Goal: Transaction & Acquisition: Download file/media

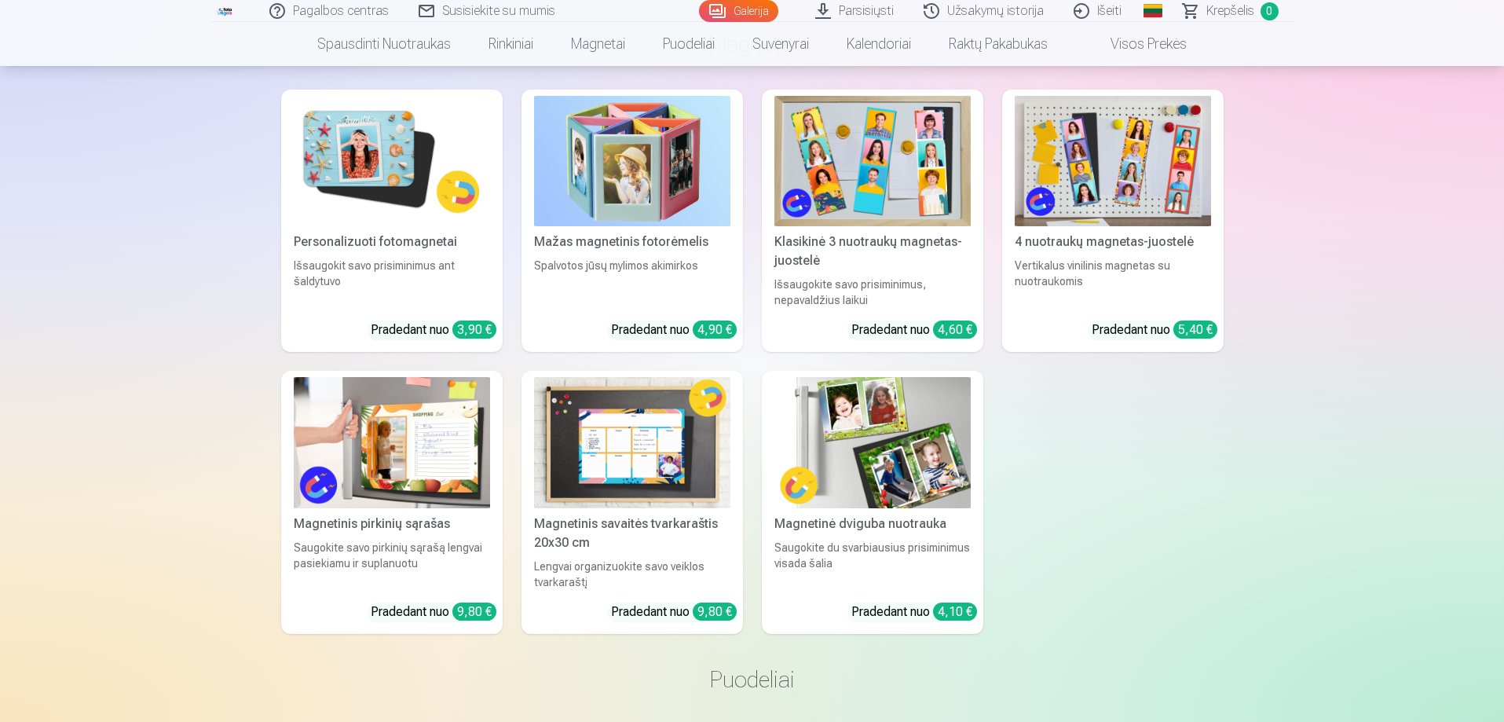
scroll to position [6285, 0]
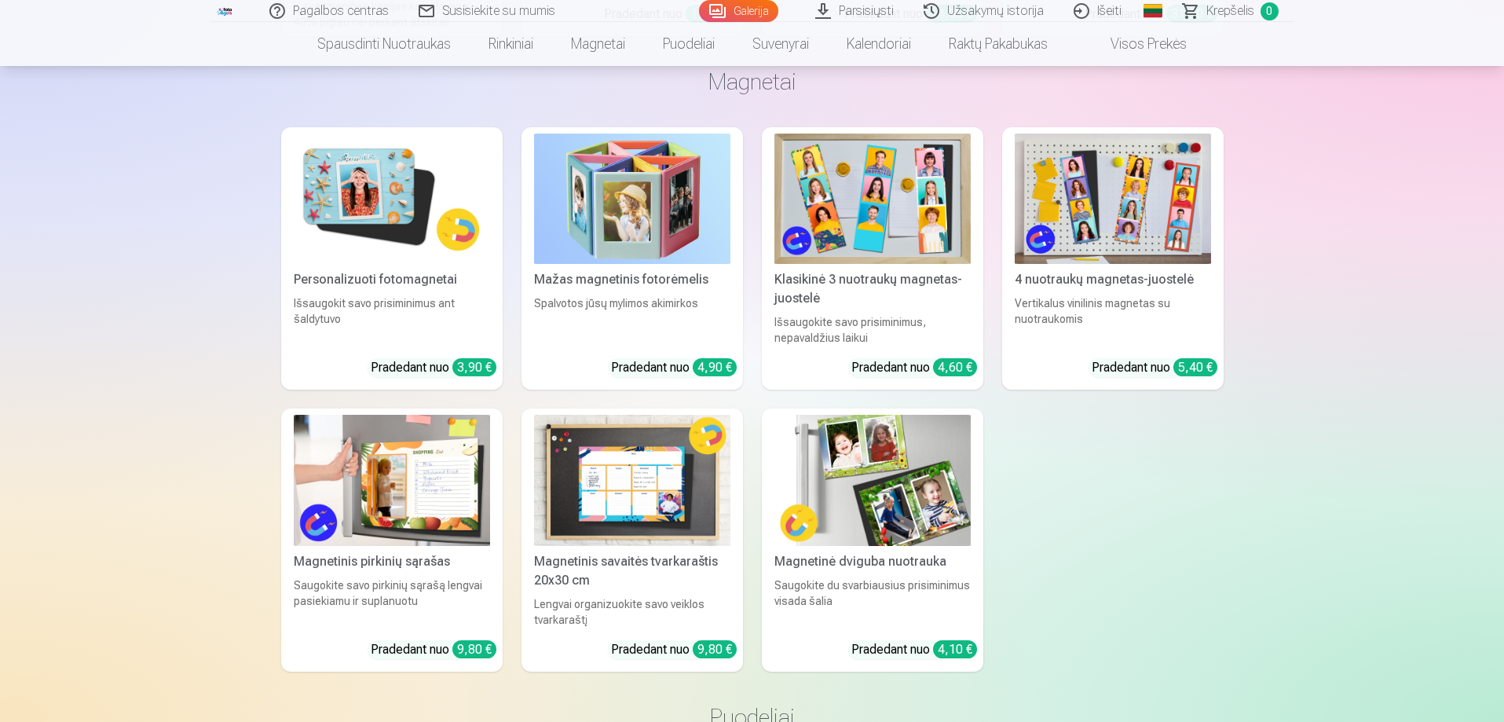
click at [401, 267] on link "Personalizuoti fotomagnetai Išsaugokit savo prisiminimus ant šaldytuvo Pradedan…" at bounding box center [392, 258] width 222 height 263
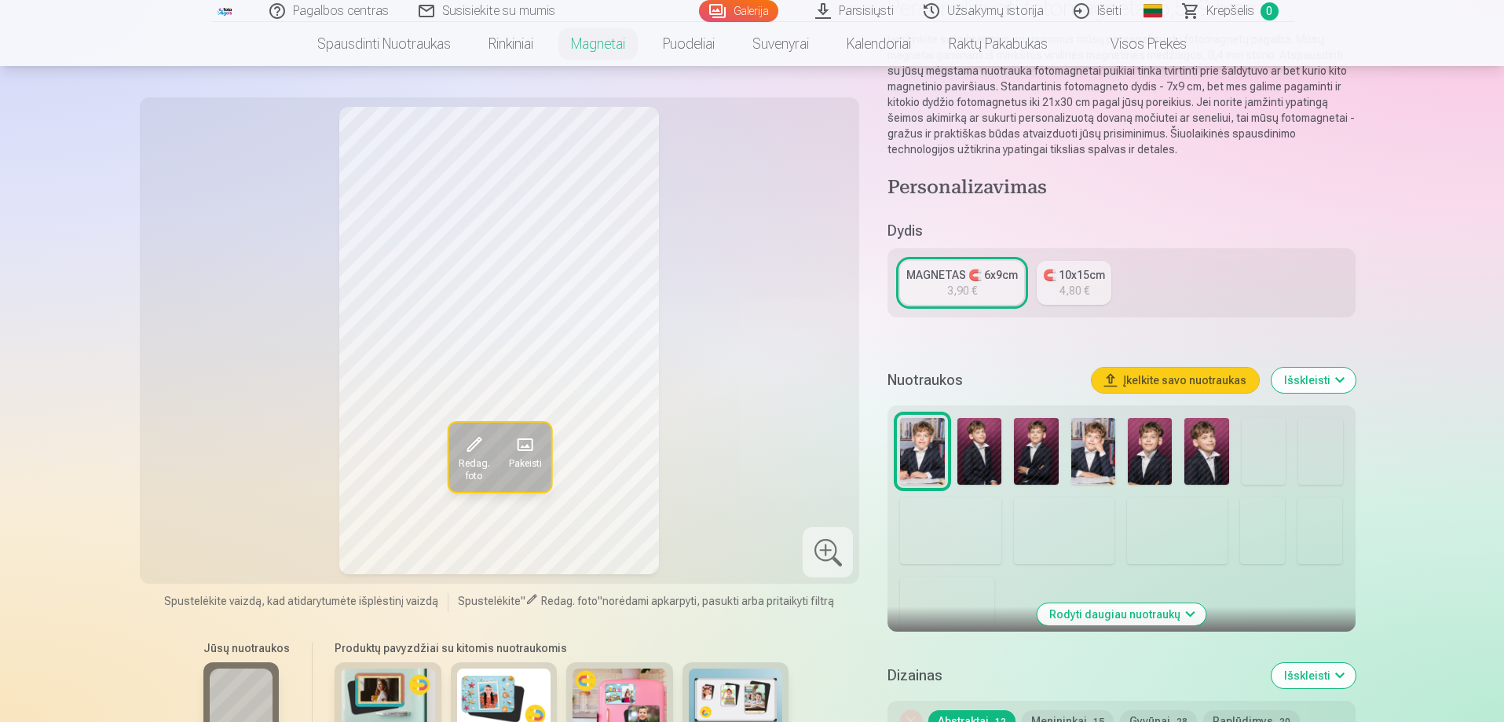
scroll to position [236, 0]
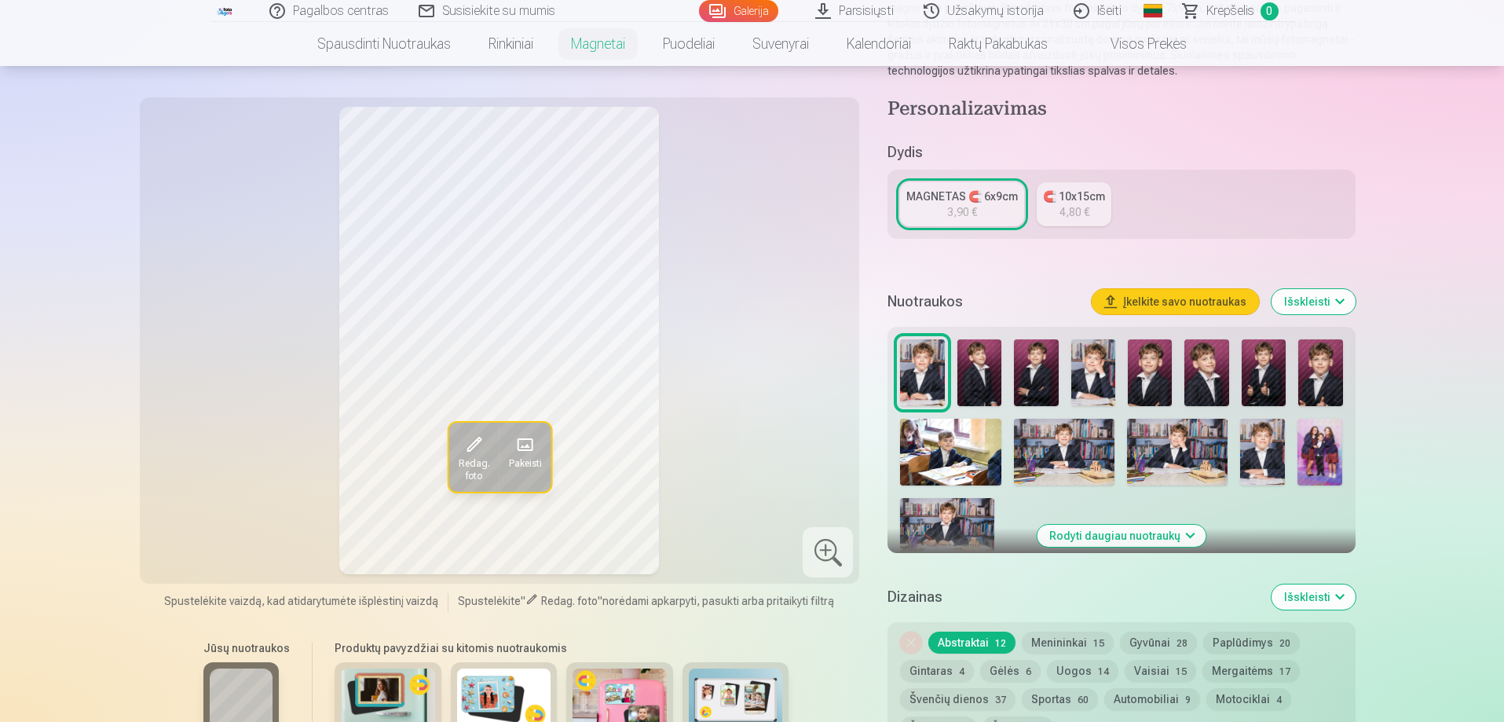
click at [1098, 381] on img at bounding box center [1094, 372] width 44 height 67
click at [1270, 374] on img at bounding box center [1264, 372] width 44 height 67
click at [1313, 385] on img at bounding box center [1321, 372] width 44 height 67
click at [1143, 376] on img at bounding box center [1150, 372] width 44 height 67
click at [1182, 377] on div at bounding box center [1121, 450] width 455 height 234
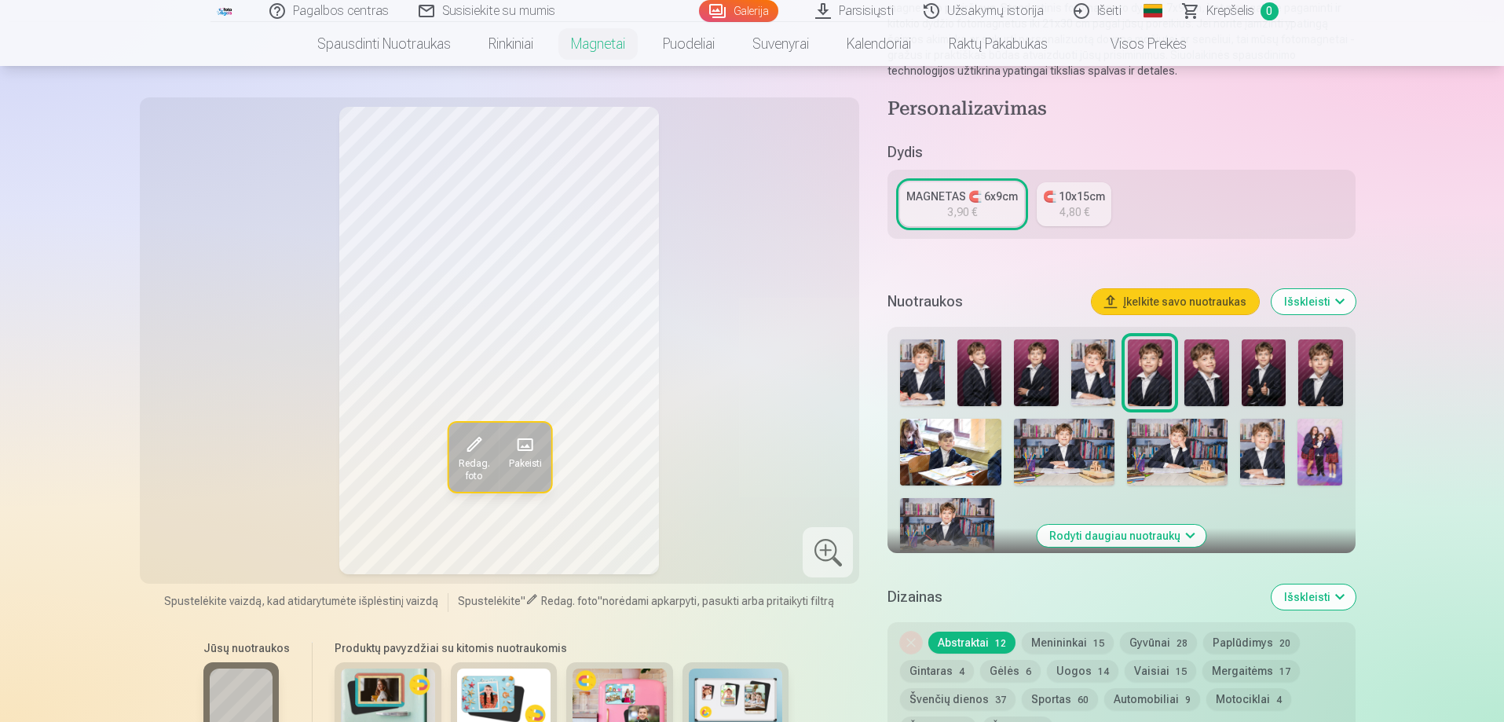
click at [1211, 388] on img at bounding box center [1207, 372] width 44 height 67
click at [932, 382] on img at bounding box center [922, 372] width 44 height 67
click at [1218, 382] on img at bounding box center [1207, 372] width 44 height 67
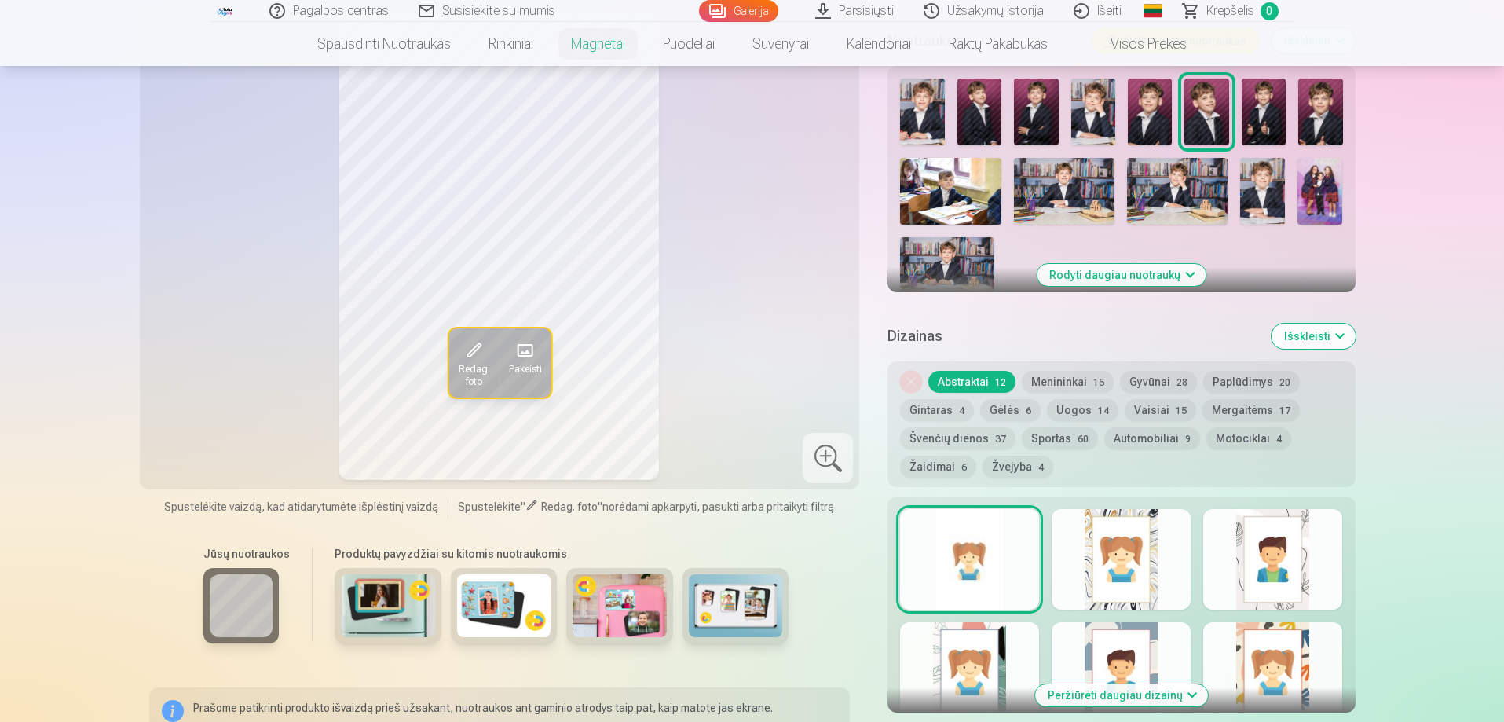
scroll to position [314, 0]
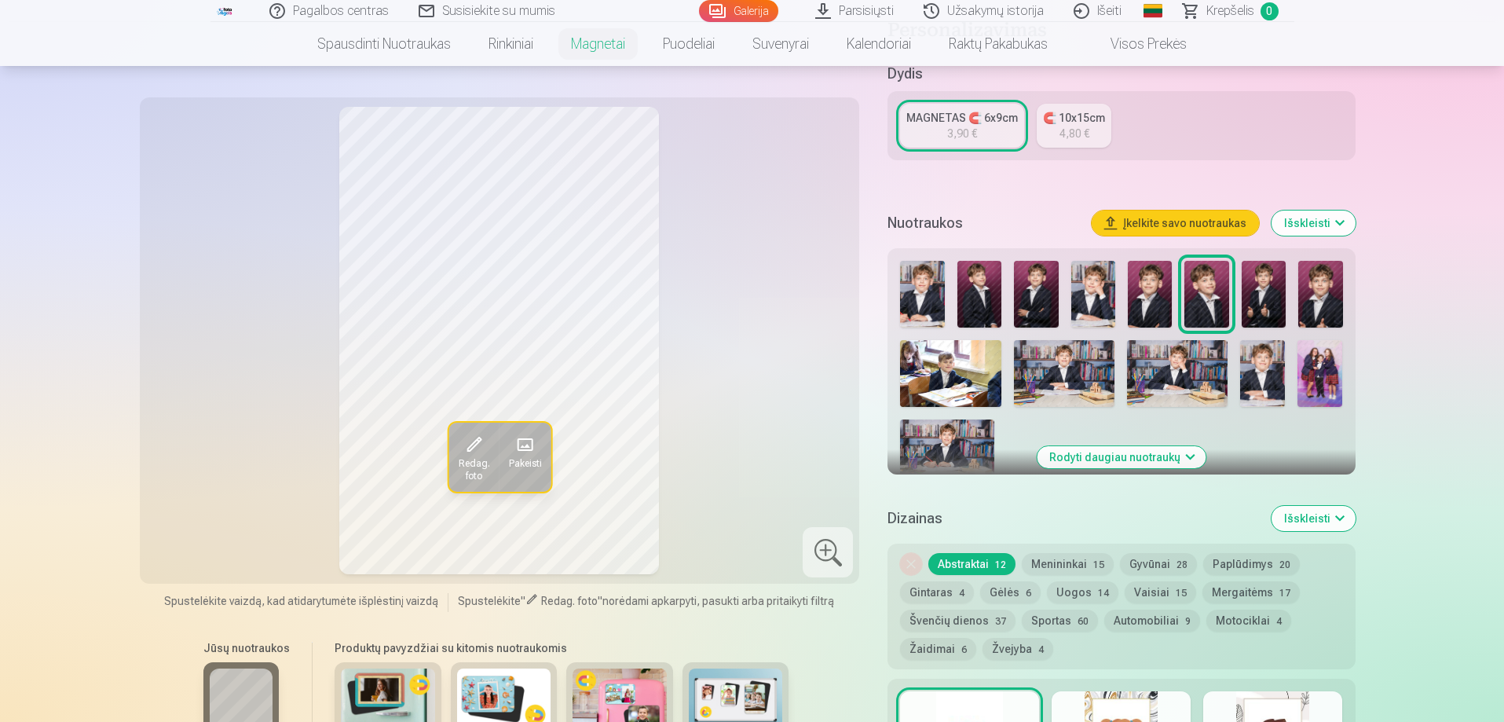
click at [1329, 369] on img at bounding box center [1320, 374] width 45 height 68
click at [1324, 390] on img at bounding box center [1320, 374] width 45 height 68
click at [983, 301] on img at bounding box center [980, 294] width 44 height 67
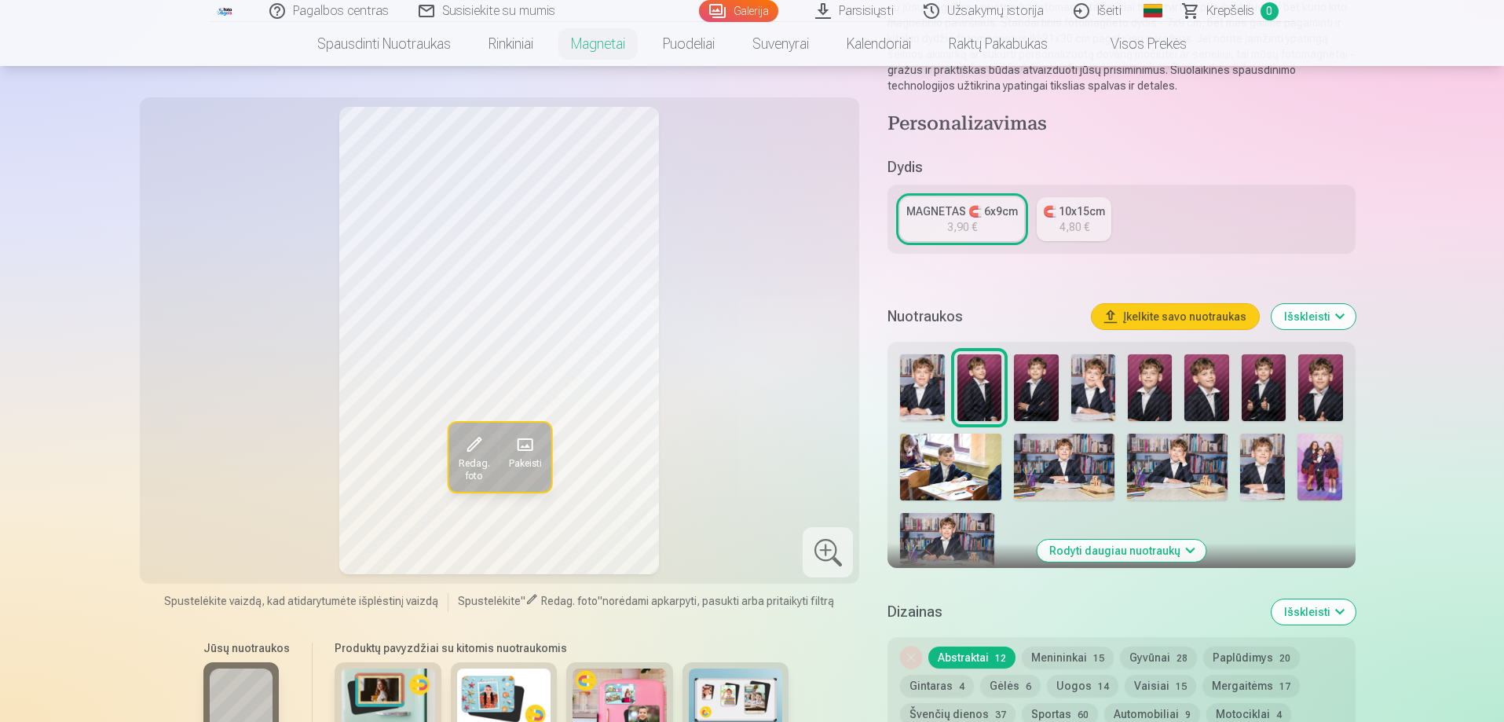
scroll to position [0, 0]
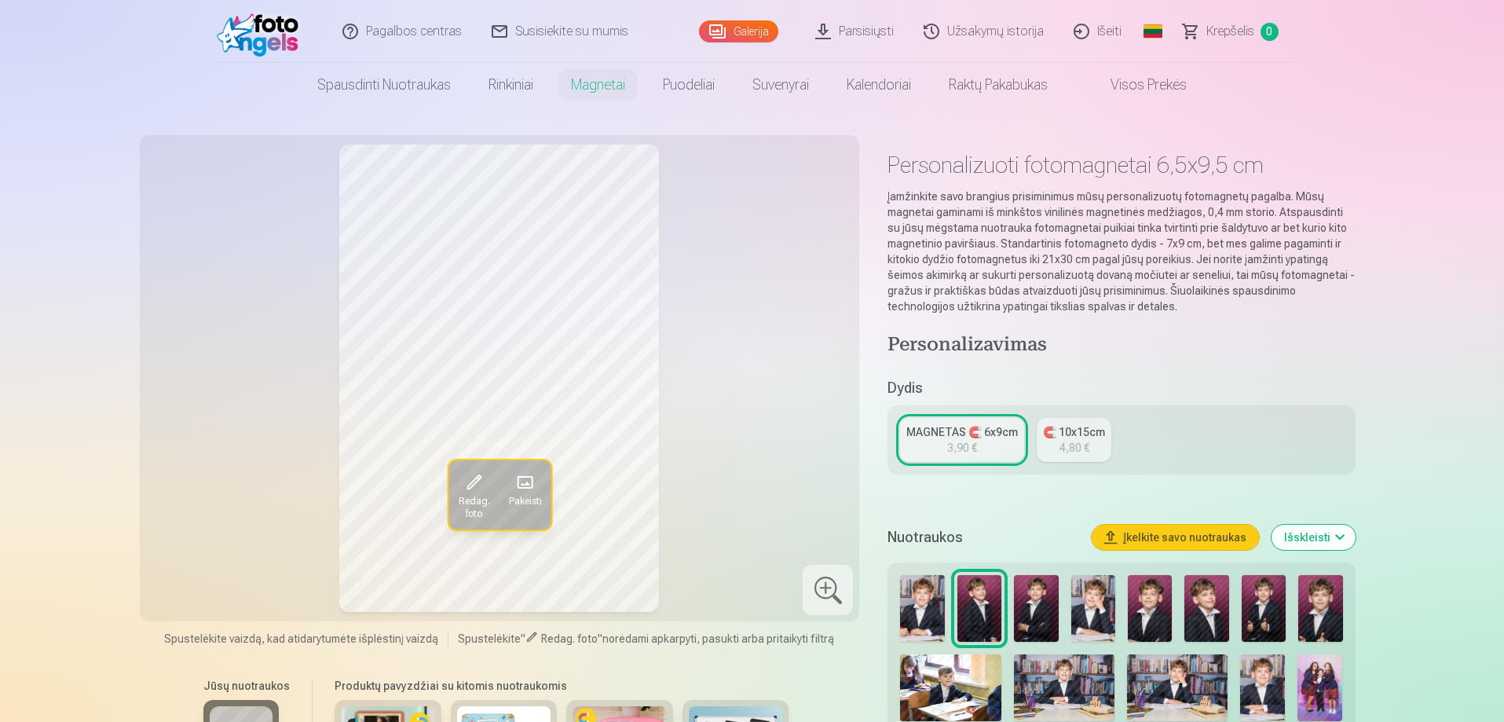
click at [730, 29] on link "Galerija" at bounding box center [738, 31] width 79 height 22
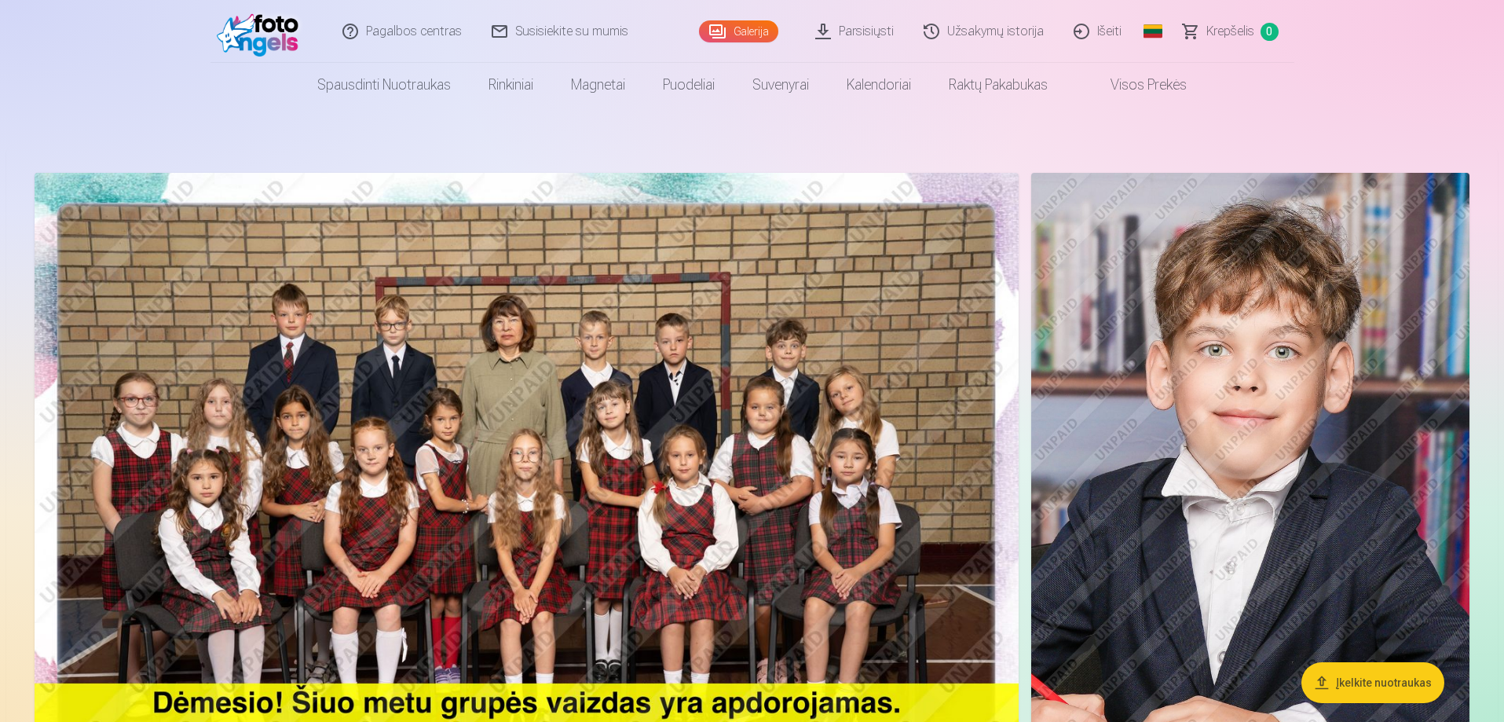
click at [857, 34] on link "Parsisiųsti" at bounding box center [855, 31] width 108 height 63
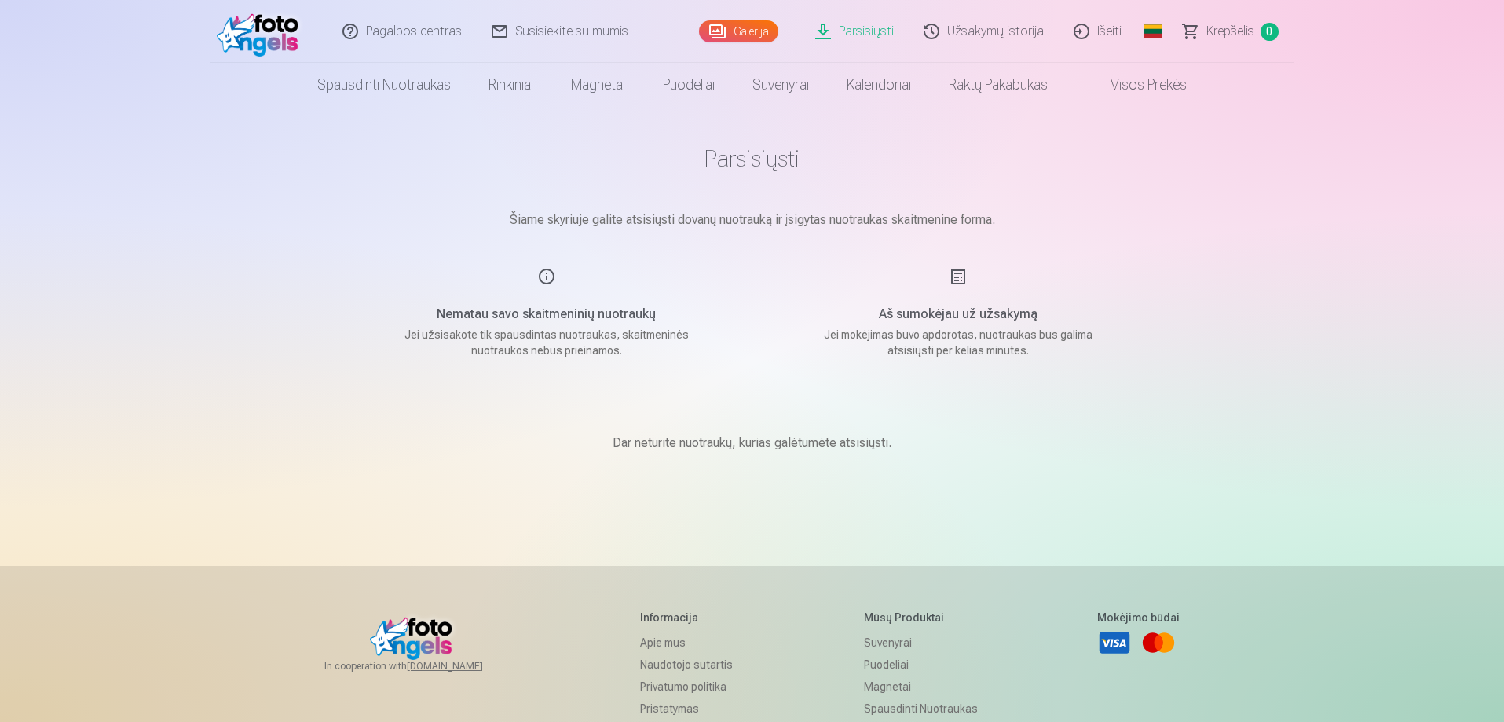
click at [747, 38] on link "Galerija" at bounding box center [738, 31] width 79 height 22
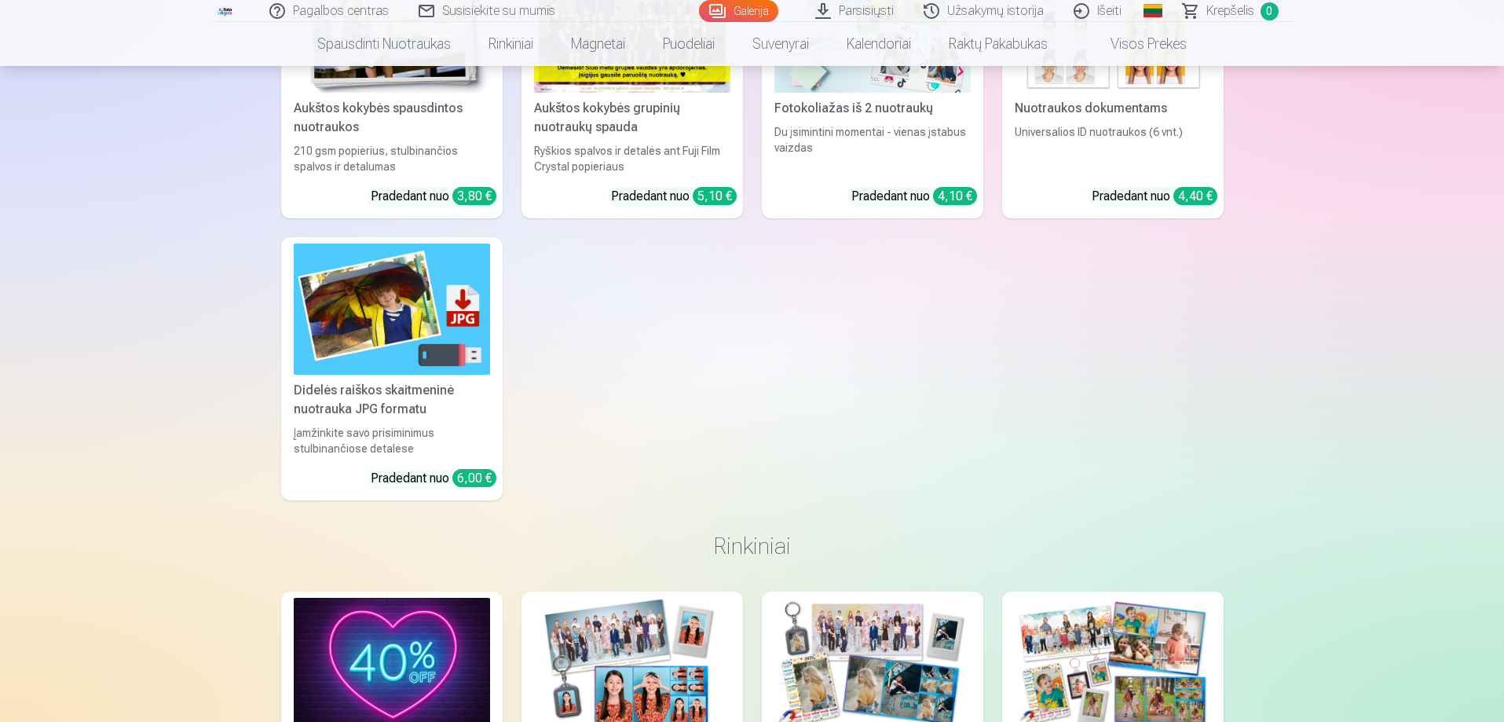
scroll to position [5421, 0]
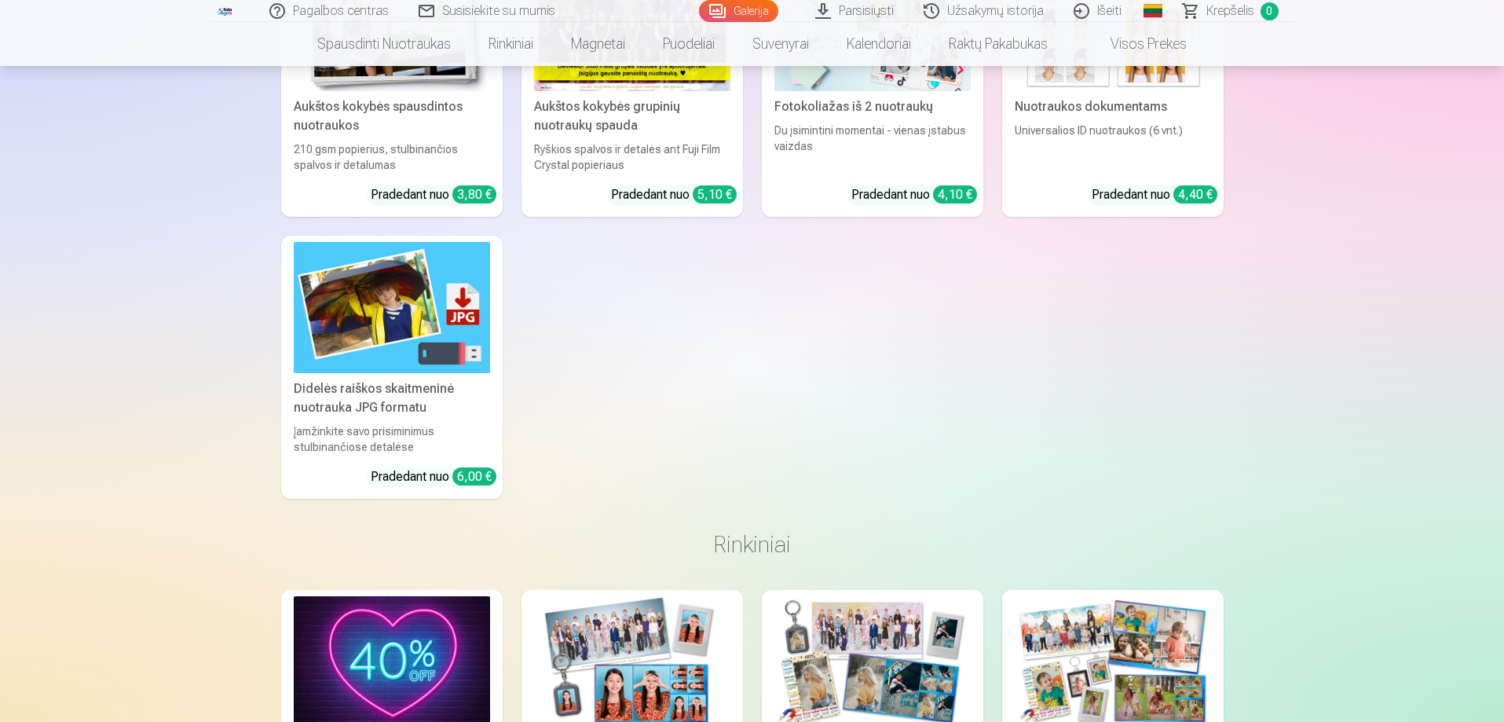
click at [396, 324] on img at bounding box center [392, 307] width 196 height 131
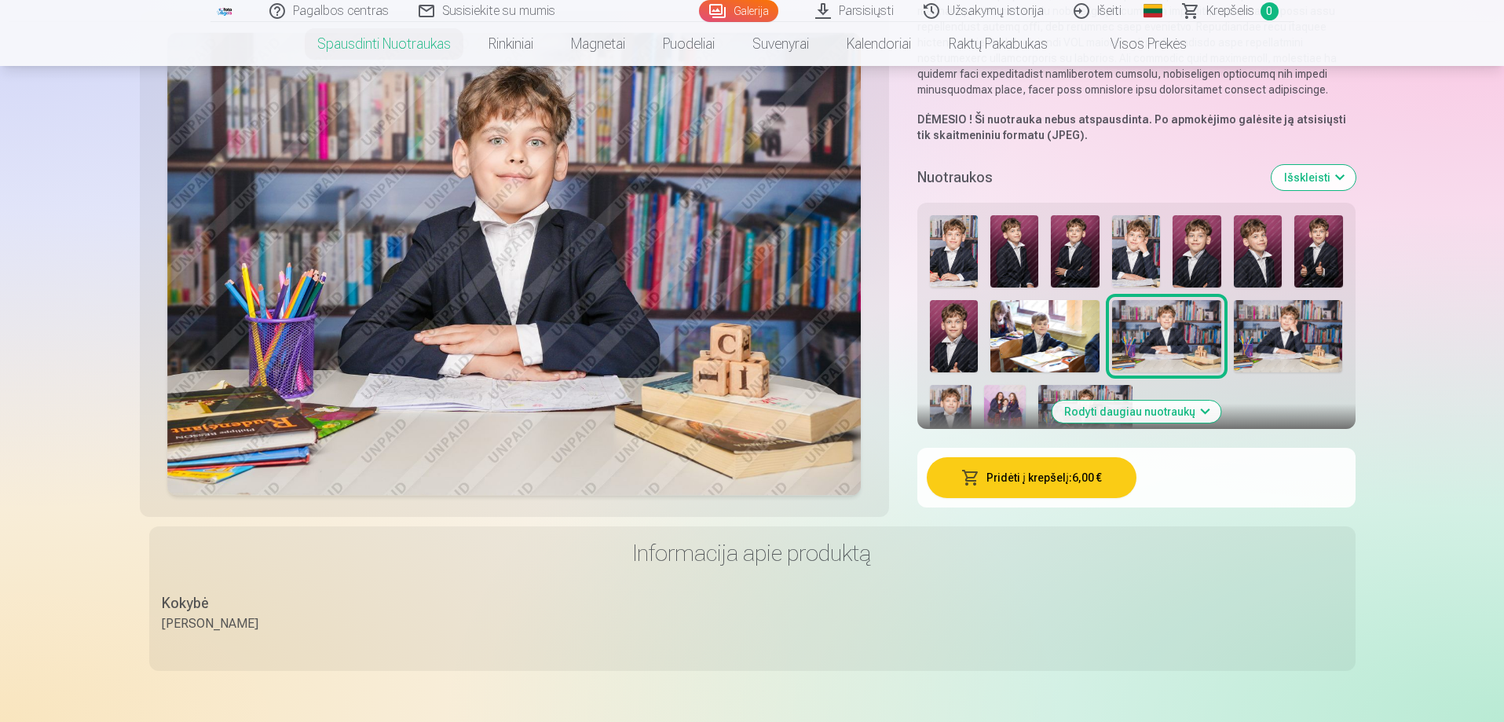
scroll to position [393, 0]
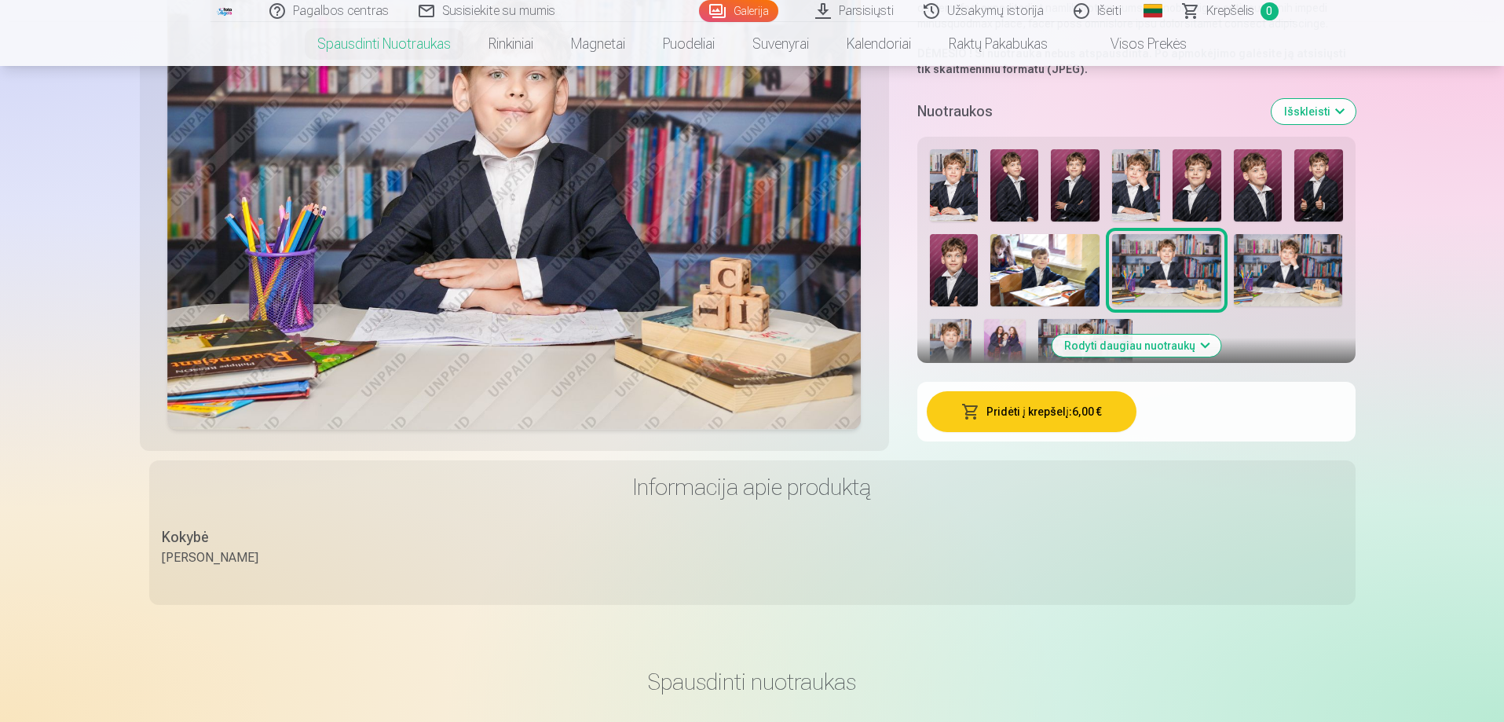
click at [1146, 166] on img at bounding box center [1136, 185] width 48 height 72
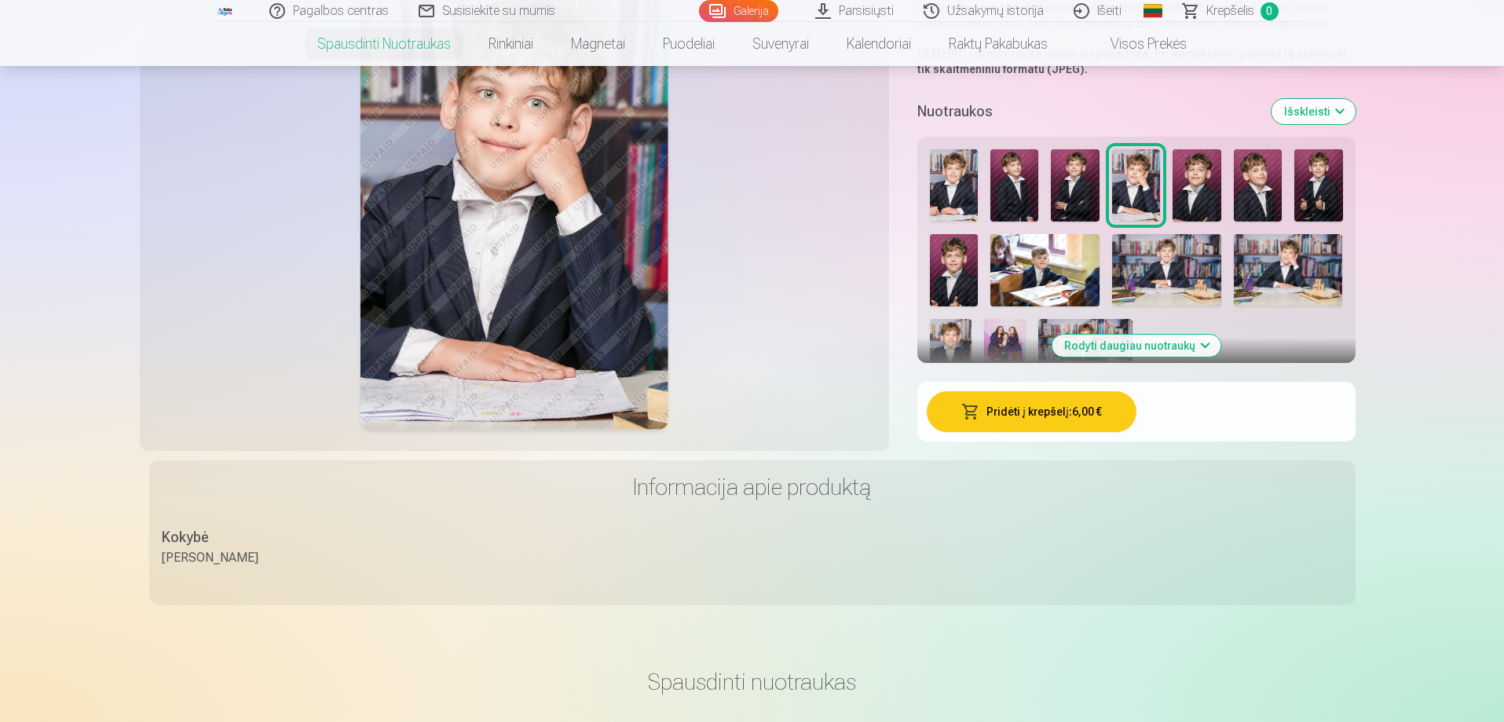
click at [1189, 174] on img at bounding box center [1197, 185] width 48 height 72
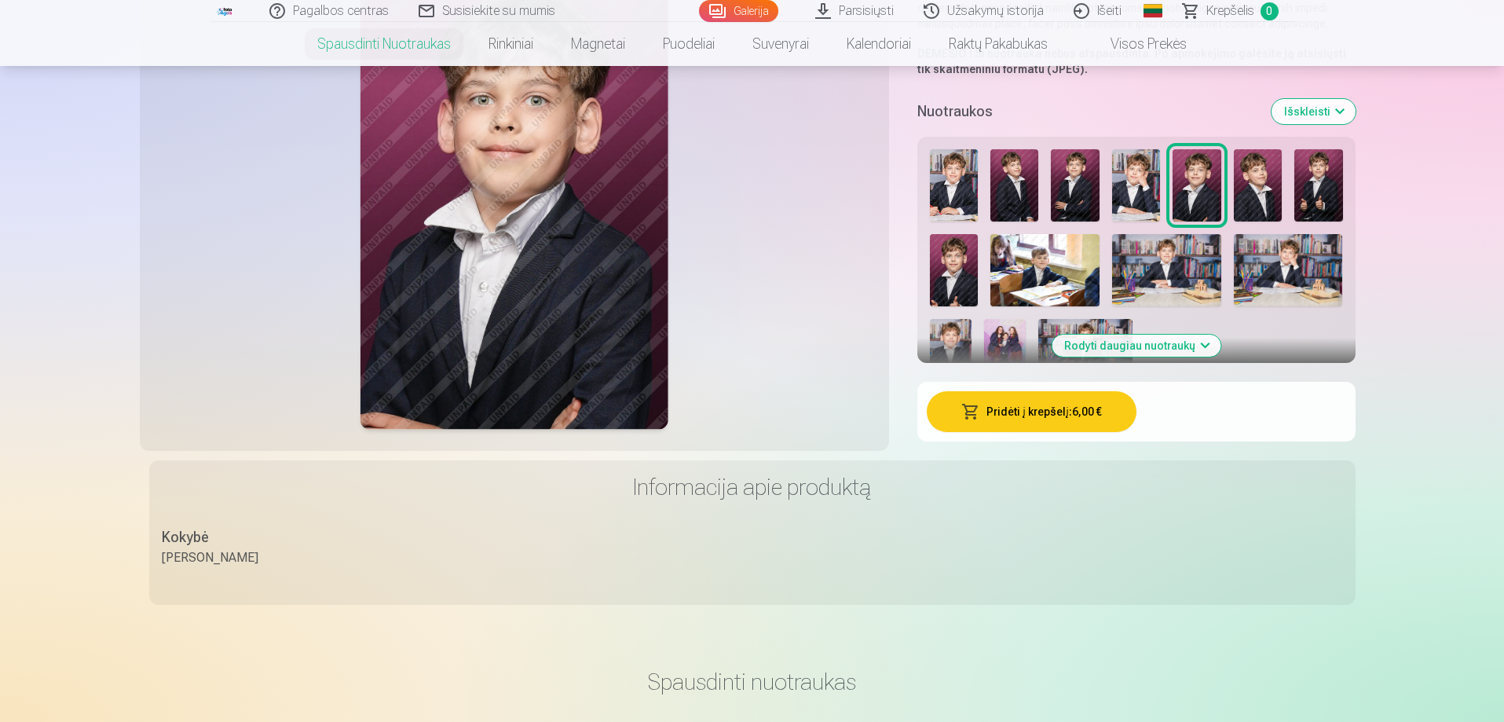
click at [1188, 255] on img at bounding box center [1166, 270] width 109 height 72
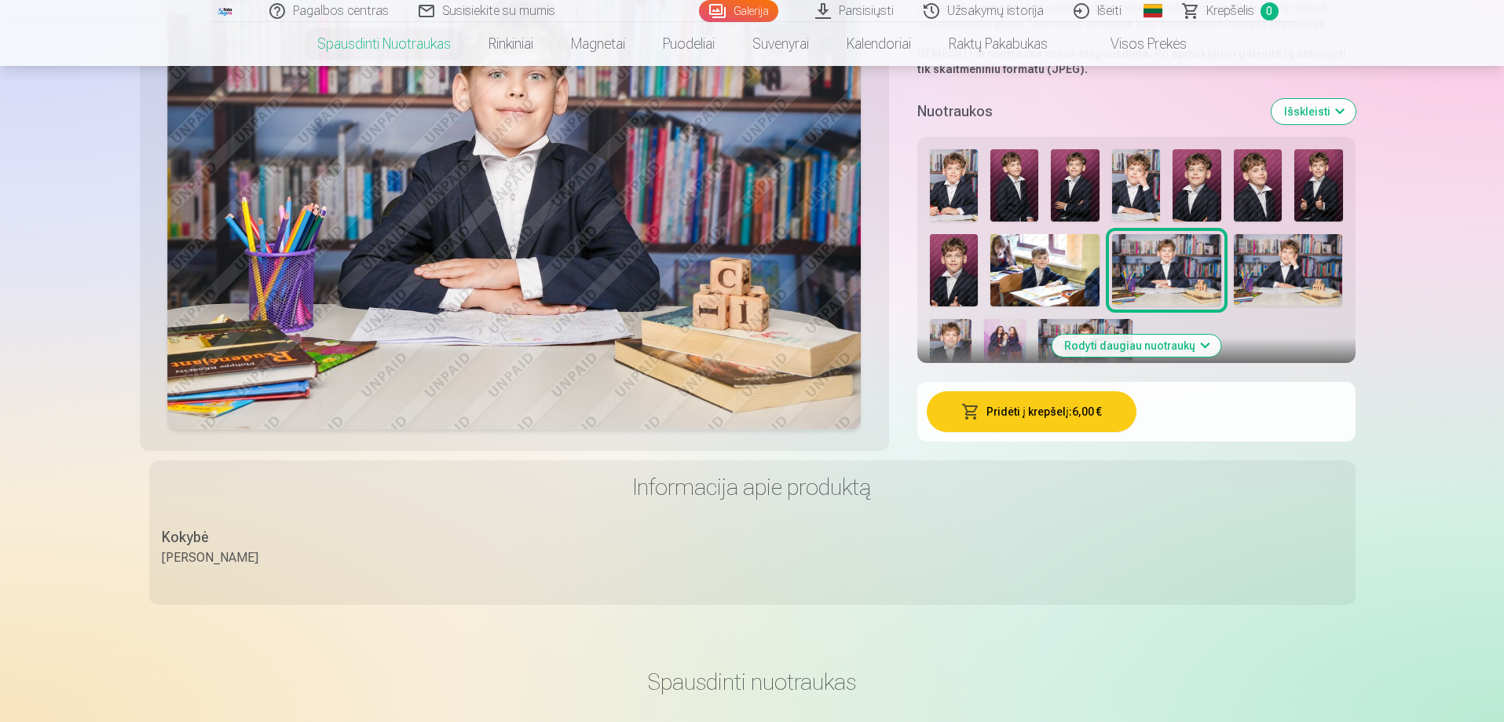
click at [1254, 258] on img at bounding box center [1288, 270] width 109 height 72
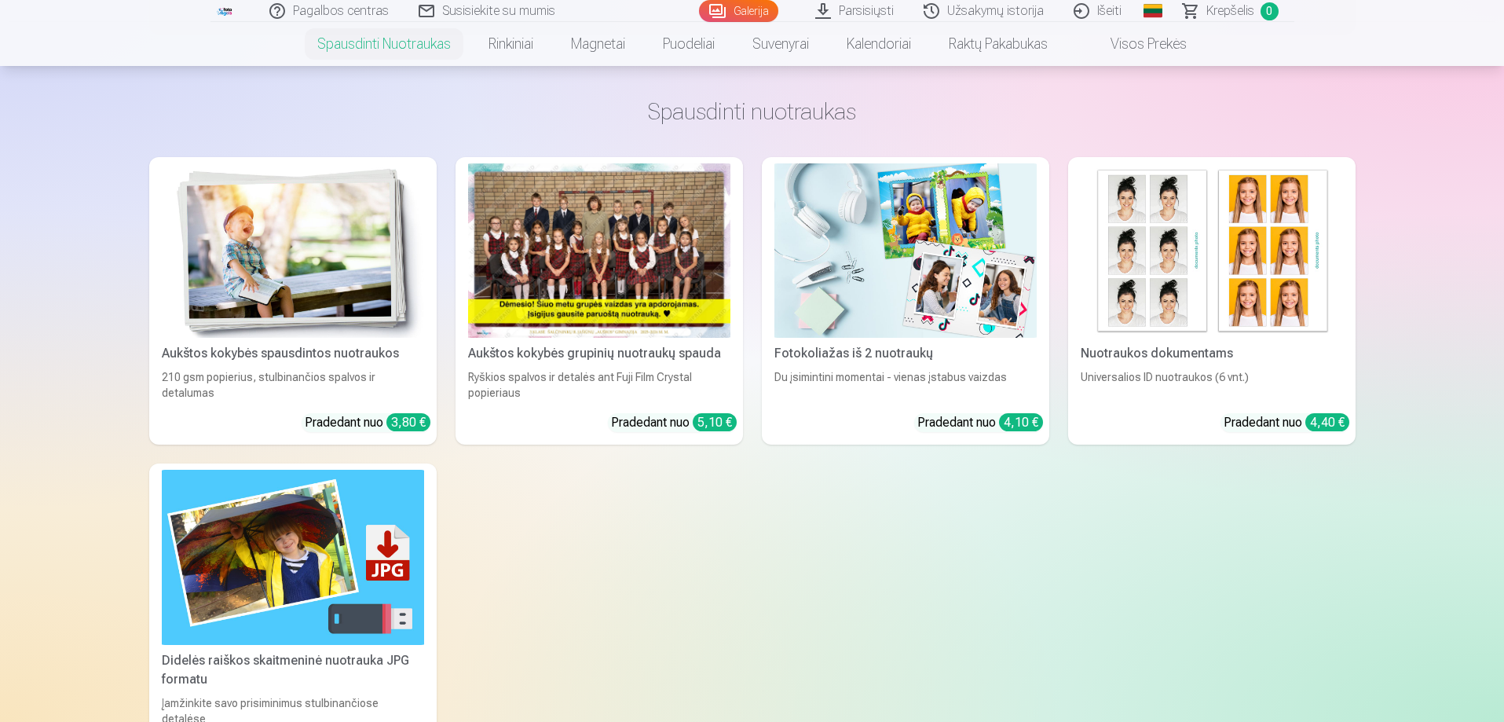
scroll to position [943, 0]
